Goal: Transaction & Acquisition: Download file/media

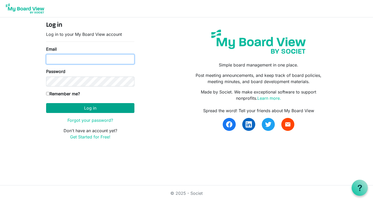
type input "[EMAIL_ADDRESS][DOMAIN_NAME]"
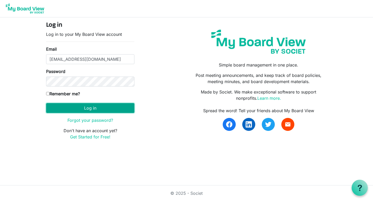
click at [94, 110] on button "Log in" at bounding box center [90, 108] width 88 height 10
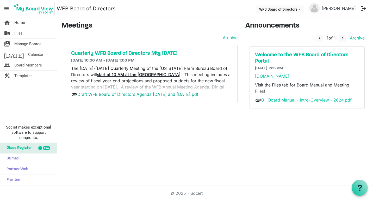
click at [167, 94] on link "Draft WFB Board of Directors Agenda [DATE] and [DATE].pdf" at bounding box center [137, 94] width 121 height 5
